Goal: Task Accomplishment & Management: Use online tool/utility

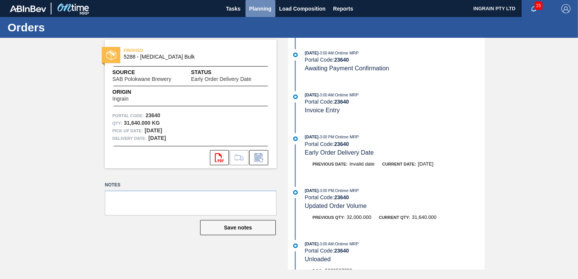
click at [256, 5] on span "Planning" at bounding box center [260, 8] width 22 height 9
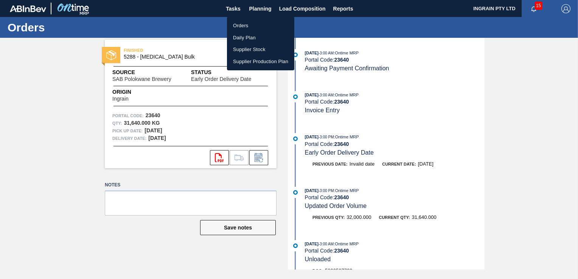
click at [243, 23] on li "Orders" at bounding box center [260, 26] width 67 height 12
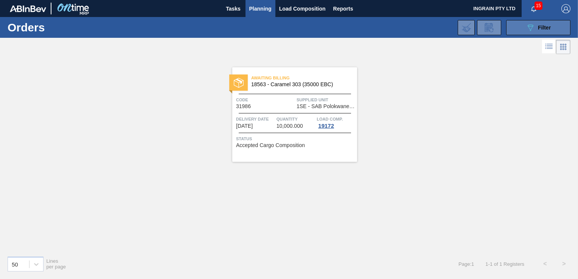
click at [539, 31] on div "089F7B8B-B2A5-4AFE-B5C0-19BA573D28AC Filter" at bounding box center [538, 27] width 25 height 9
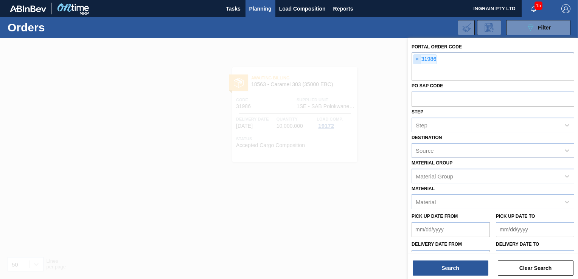
click at [416, 61] on span "×" at bounding box center [417, 59] width 7 height 9
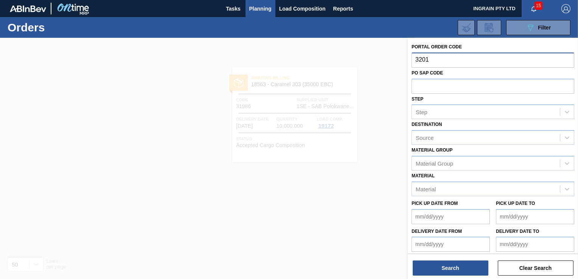
type input "32016"
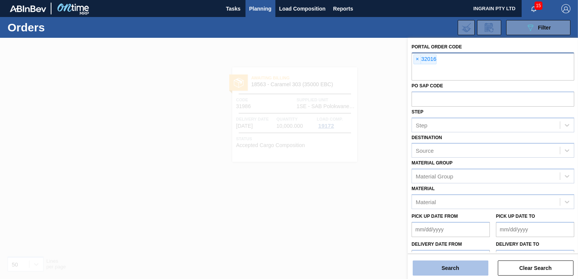
click at [465, 263] on button "Search" at bounding box center [451, 268] width 76 height 15
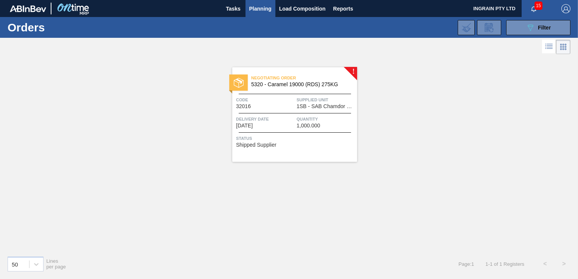
click at [327, 96] on span "Supplied Unit" at bounding box center [326, 100] width 59 height 8
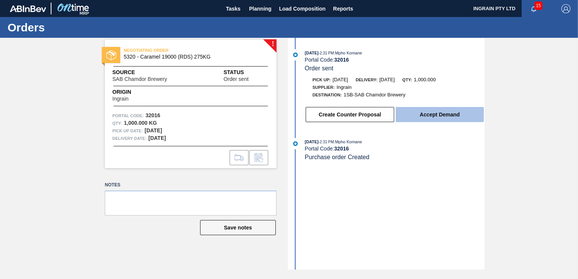
click at [427, 111] on button "Accept Demand" at bounding box center [440, 114] width 88 height 15
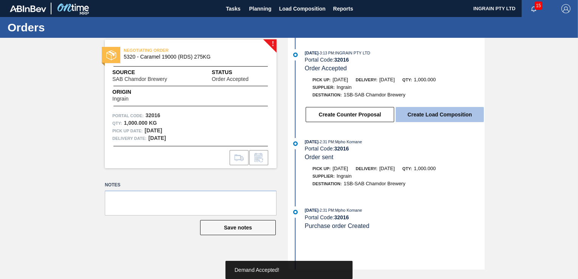
click at [426, 115] on button "Create Load Composition" at bounding box center [440, 114] width 88 height 15
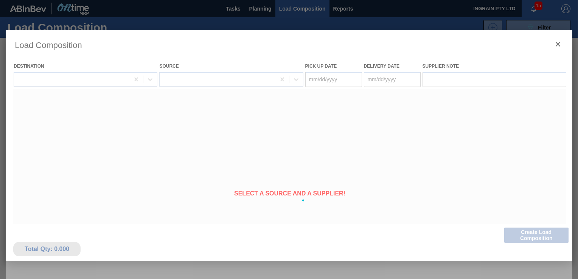
type Date "[DATE]"
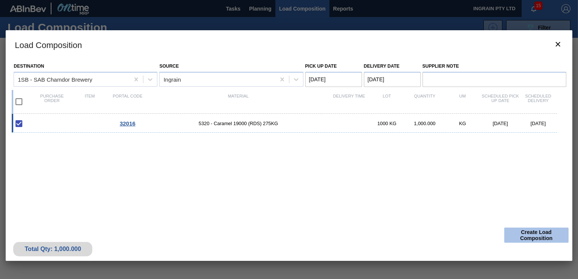
click at [536, 234] on button "Create Load Composition" at bounding box center [536, 235] width 64 height 15
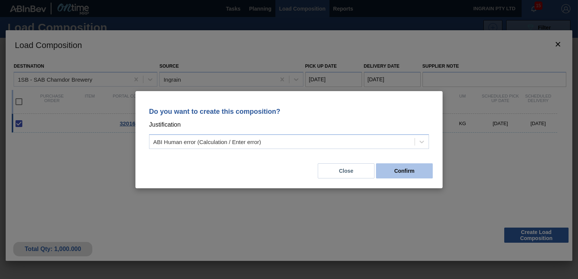
click at [404, 174] on button "Confirm" at bounding box center [404, 170] width 57 height 15
